Goal: Use online tool/utility: Utilize a website feature to perform a specific function

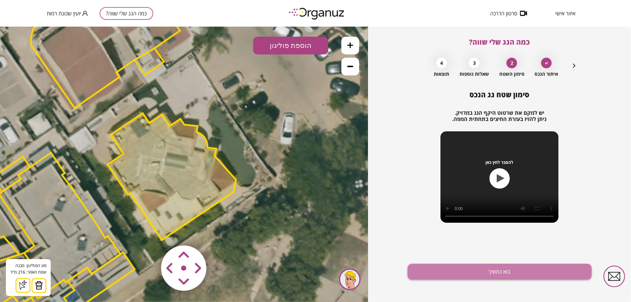
click at [431, 275] on button "בוא נמשיך" at bounding box center [500, 272] width 184 height 16
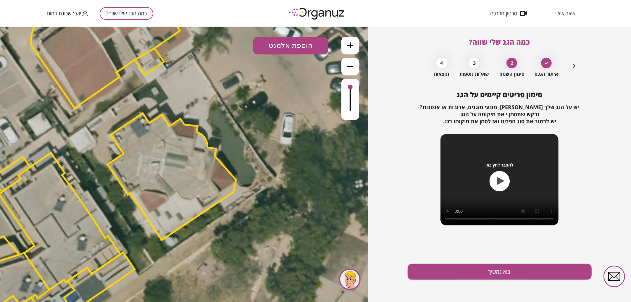
click at [431, 275] on button "בוא נמשיך" at bounding box center [500, 272] width 184 height 16
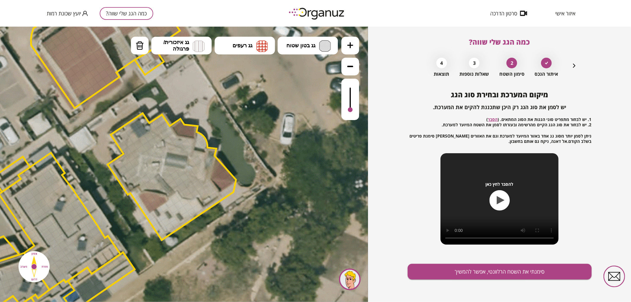
drag, startPoint x: 350, startPoint y: 86, endPoint x: 352, endPoint y: 110, distance: 24.6
click at [352, 110] on div at bounding box center [350, 109] width 5 height 5
click at [305, 48] on span "גג בטון שטוח" at bounding box center [301, 45] width 29 height 7
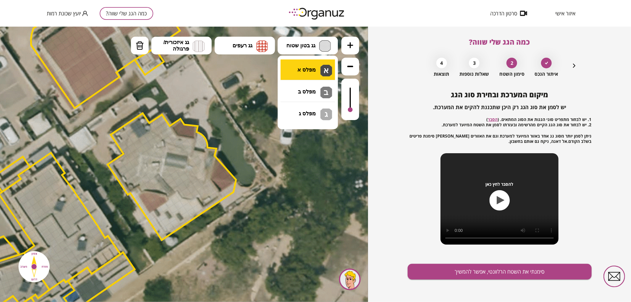
click at [305, 64] on div ".st0 { fill: #FFFFFF; } 0" at bounding box center [184, 163] width 368 height 275
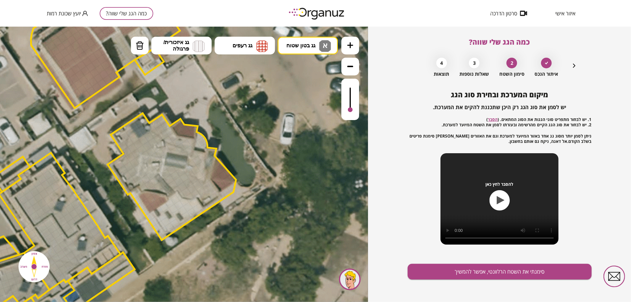
drag, startPoint x: 205, startPoint y: 194, endPoint x: 211, endPoint y: 189, distance: 7.5
click at [350, 107] on div at bounding box center [350, 106] width 5 height 5
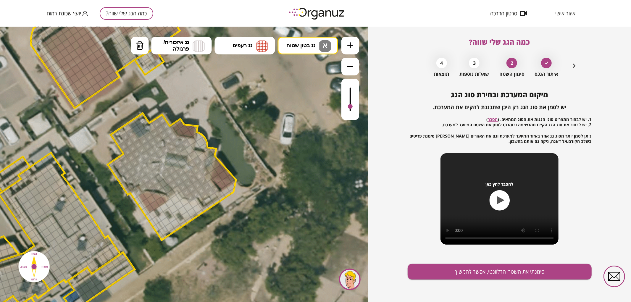
drag, startPoint x: 213, startPoint y: 190, endPoint x: 156, endPoint y: 164, distance: 63.4
drag, startPoint x: 195, startPoint y: 155, endPoint x: 186, endPoint y: 146, distance: 12.6
click at [202, 157] on div at bounding box center [203, 157] width 10 height 10
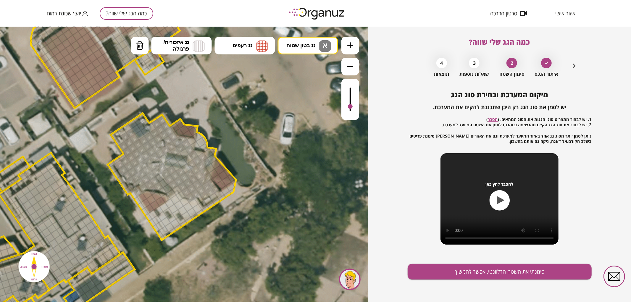
drag, startPoint x: 212, startPoint y: 184, endPoint x: 207, endPoint y: 180, distance: 6.3
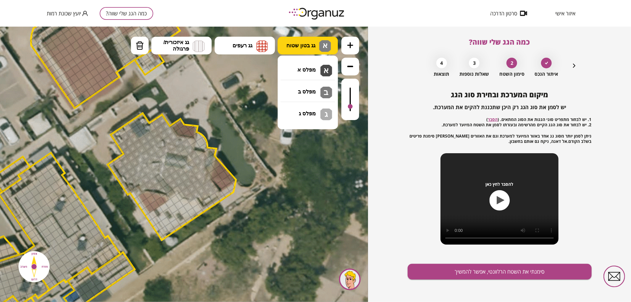
click at [305, 47] on span "גג בטון שטוח" at bounding box center [301, 45] width 29 height 7
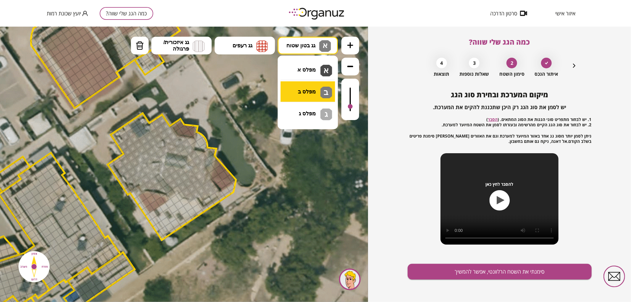
click at [307, 86] on div ".st0 { fill: #FFFFFF; } 0" at bounding box center [184, 163] width 368 height 275
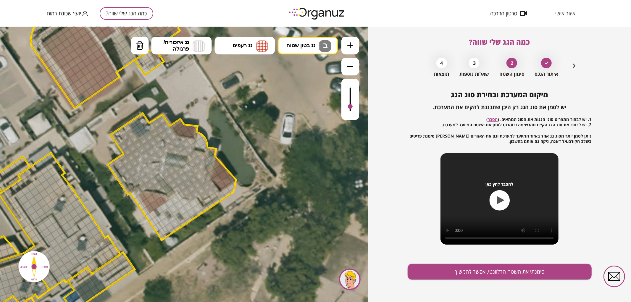
drag, startPoint x: 196, startPoint y: 208, endPoint x: 169, endPoint y: 213, distance: 27.7
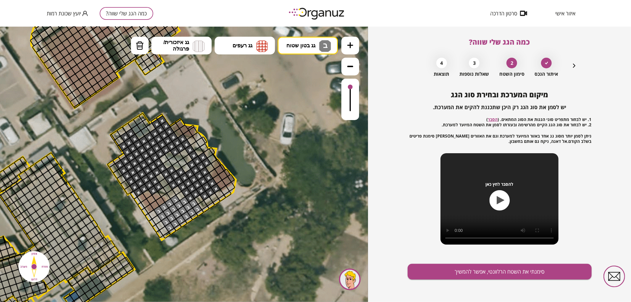
drag, startPoint x: 347, startPoint y: 103, endPoint x: 346, endPoint y: 80, distance: 22.8
click at [346, 80] on div at bounding box center [350, 98] width 18 height 41
click at [454, 269] on button "סימנתי את השטח הרלוונטי, אפשר להמשיך" at bounding box center [500, 272] width 184 height 16
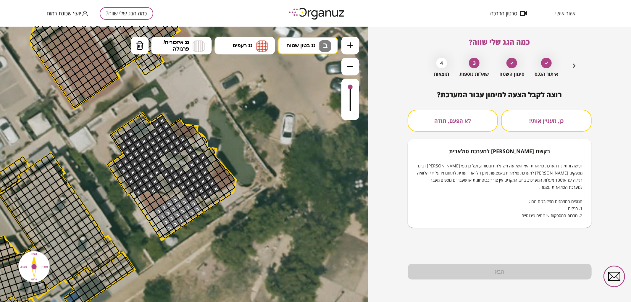
click at [450, 113] on button "לא הפעם, תודה" at bounding box center [453, 121] width 91 height 22
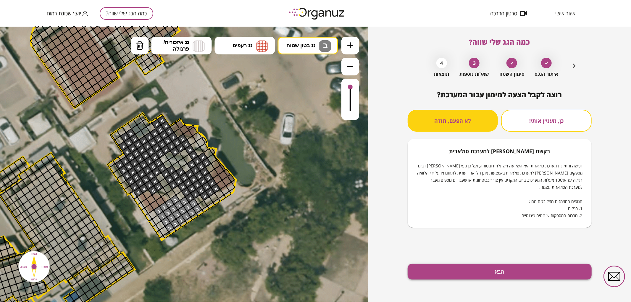
click at [469, 273] on button "הבא" at bounding box center [500, 272] width 184 height 16
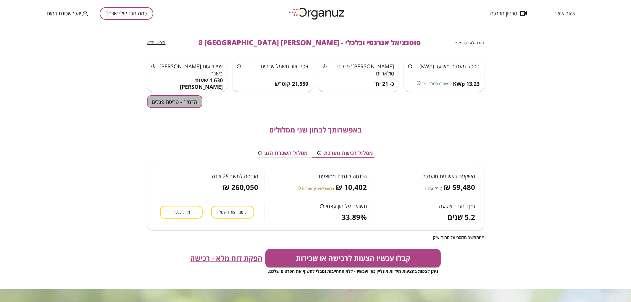
click at [178, 104] on button "הדמיה - פריסת פנלים" at bounding box center [174, 101] width 55 height 13
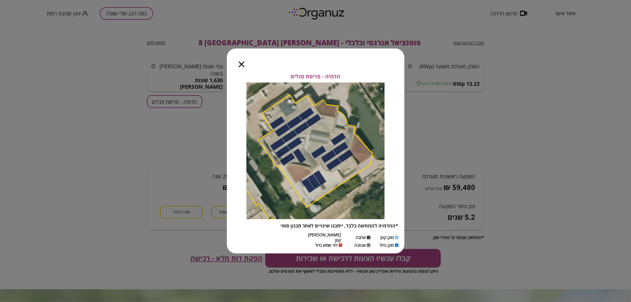
click at [242, 67] on icon "button" at bounding box center [242, 65] width 6 height 6
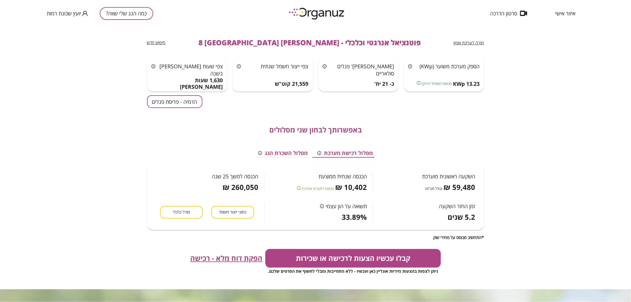
click at [481, 40] on span "חזרה לעריכת אפיון" at bounding box center [469, 43] width 30 height 6
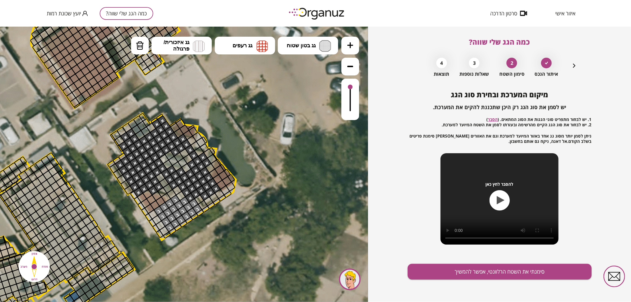
click at [574, 65] on icon "button" at bounding box center [574, 66] width 2 height 4
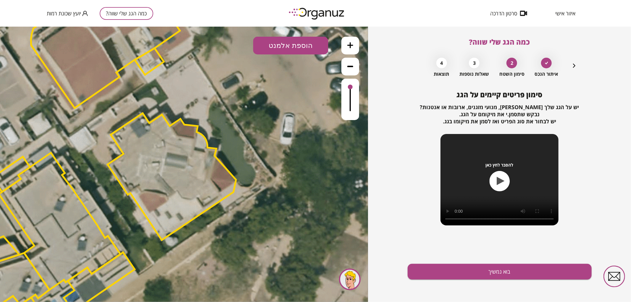
click at [574, 65] on icon "button" at bounding box center [574, 66] width 2 height 4
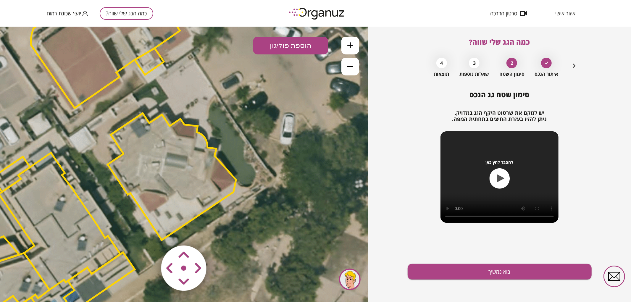
click at [186, 157] on polygon at bounding box center [172, 176] width 128 height 127
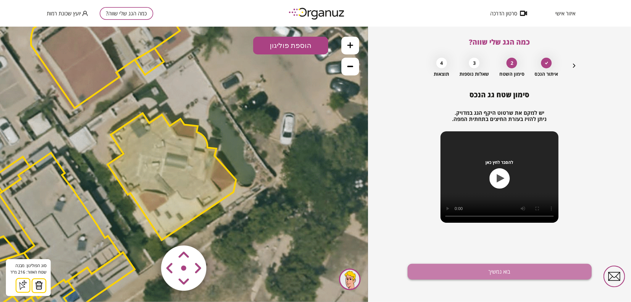
click at [486, 279] on button "בוא נמשיך" at bounding box center [500, 272] width 184 height 16
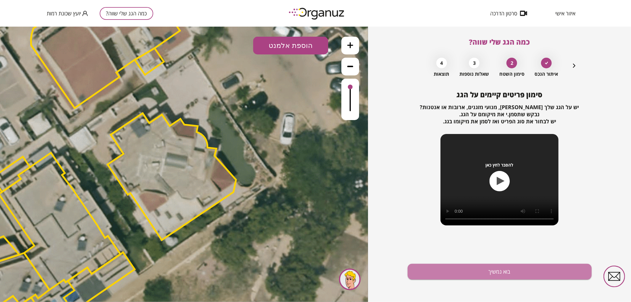
click at [484, 278] on button "בוא נמשיך" at bounding box center [500, 272] width 184 height 16
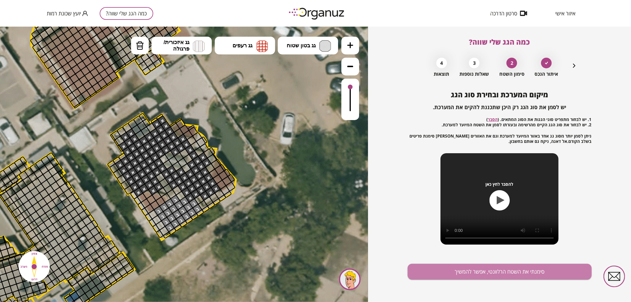
click at [484, 278] on button "סימנתי את השטח הרלוונטי, אפשר להמשיך" at bounding box center [500, 272] width 184 height 16
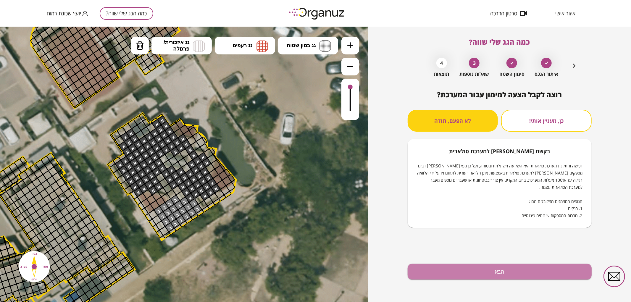
click at [484, 278] on button "הבא" at bounding box center [500, 272] width 184 height 16
